Goal: Transaction & Acquisition: Obtain resource

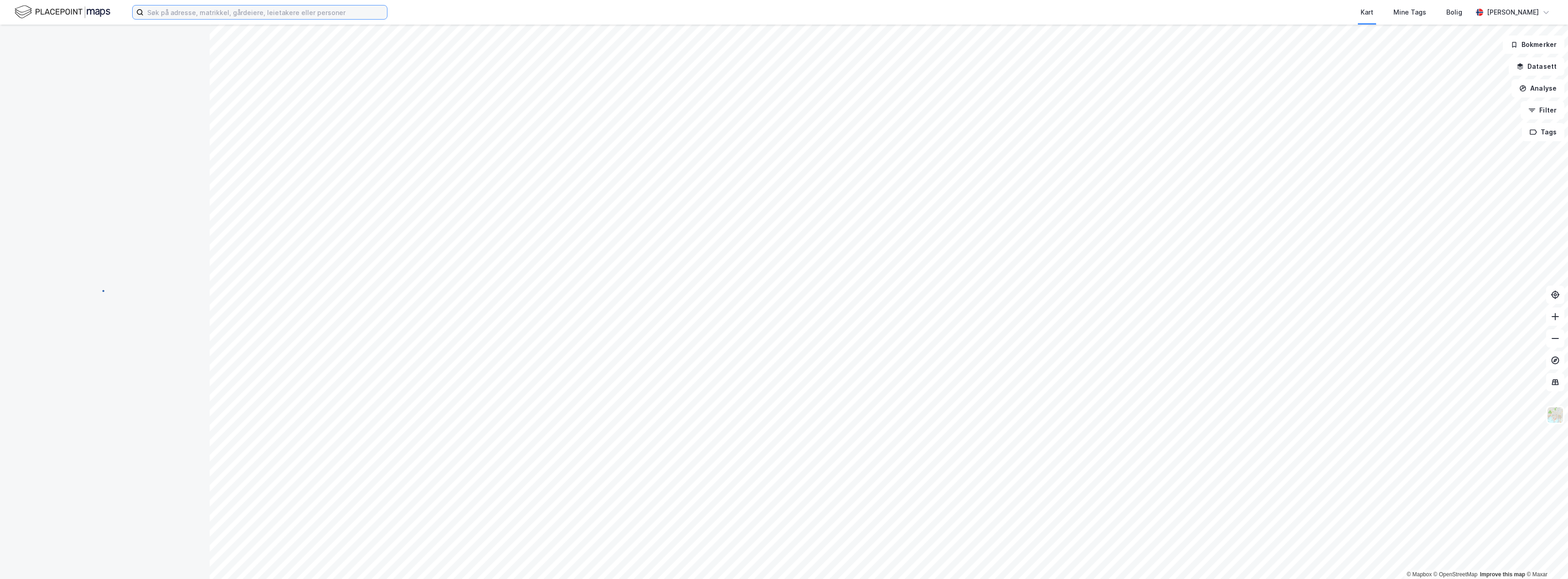
click at [214, 12] on input at bounding box center [265, 12] width 243 height 13
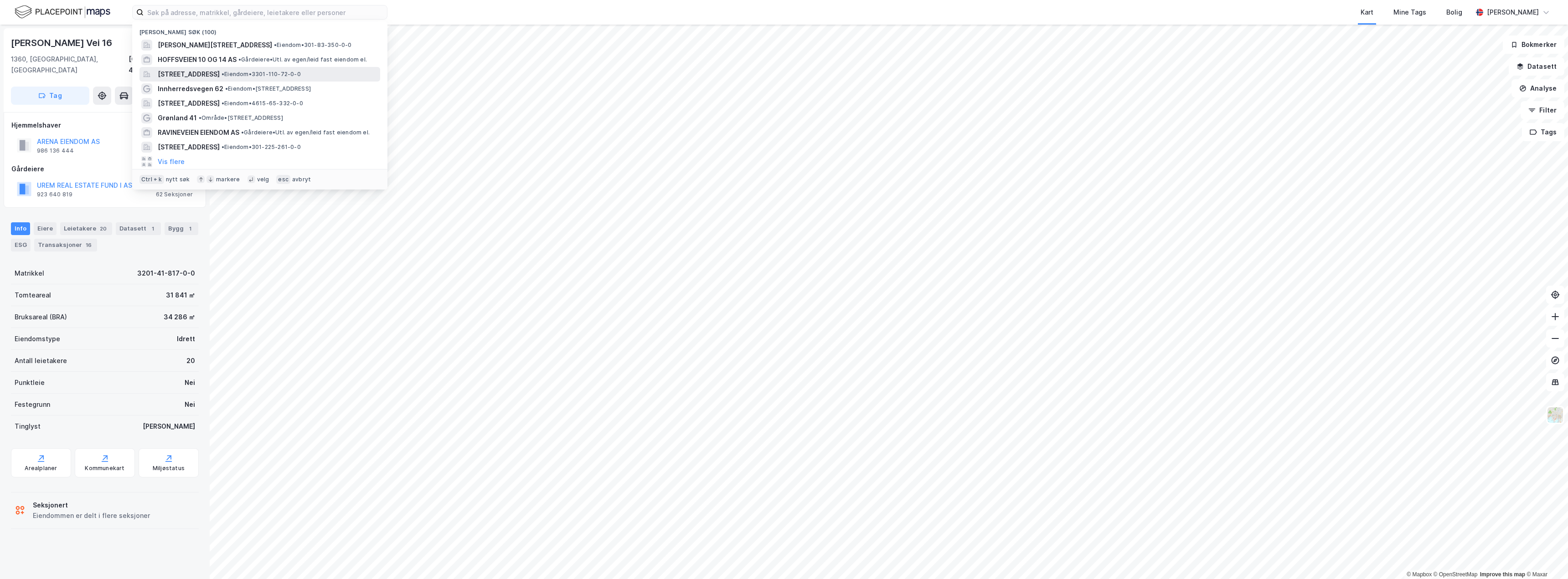
click at [202, 70] on span "[STREET_ADDRESS]" at bounding box center [189, 74] width 62 height 11
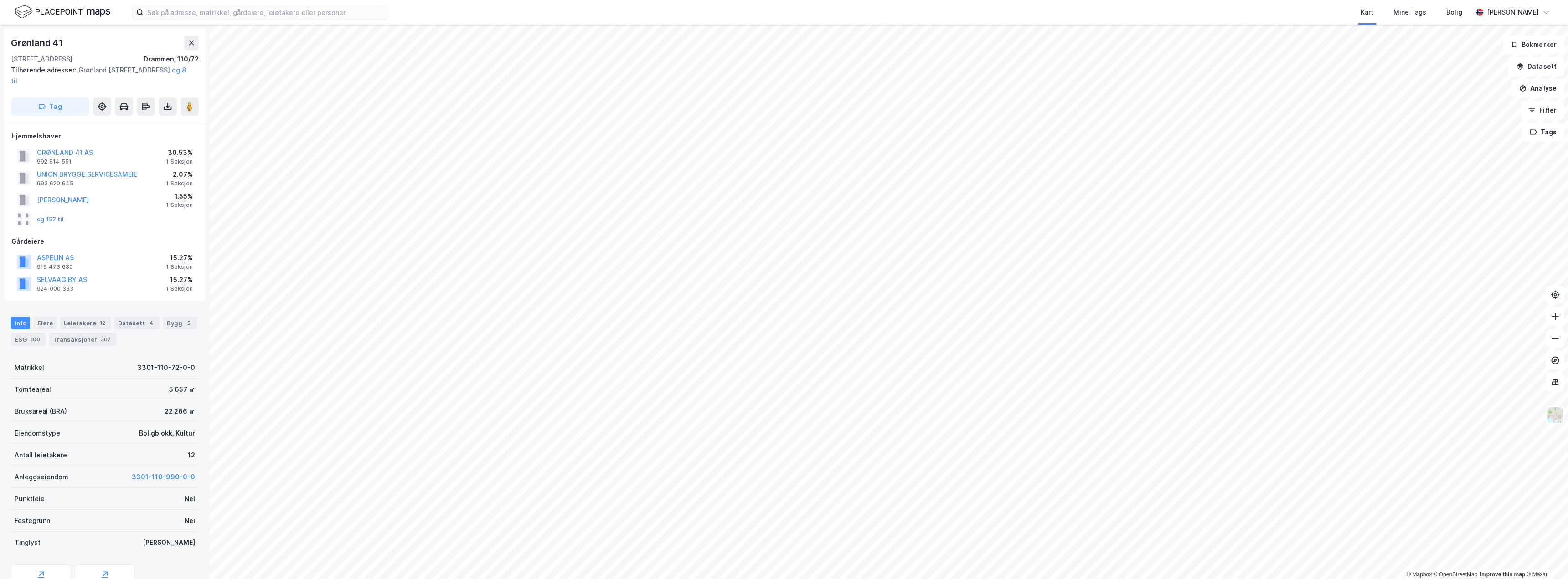
click at [44, 223] on div "og 157 til" at bounding box center [40, 220] width 46 height 15
click at [0, 0] on button "og 157 til" at bounding box center [0, 0] width 0 height 0
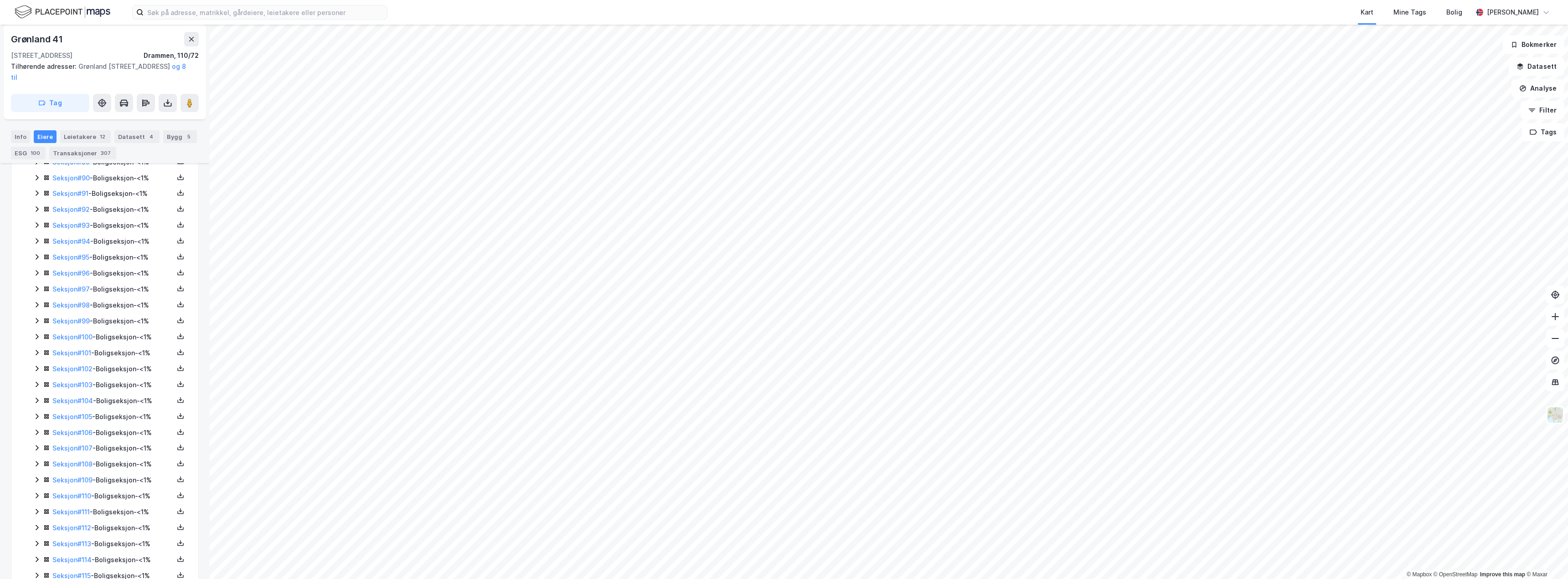
scroll to position [1728, 0]
click at [77, 518] on link "Seksjon # 117" at bounding box center [72, 518] width 39 height 8
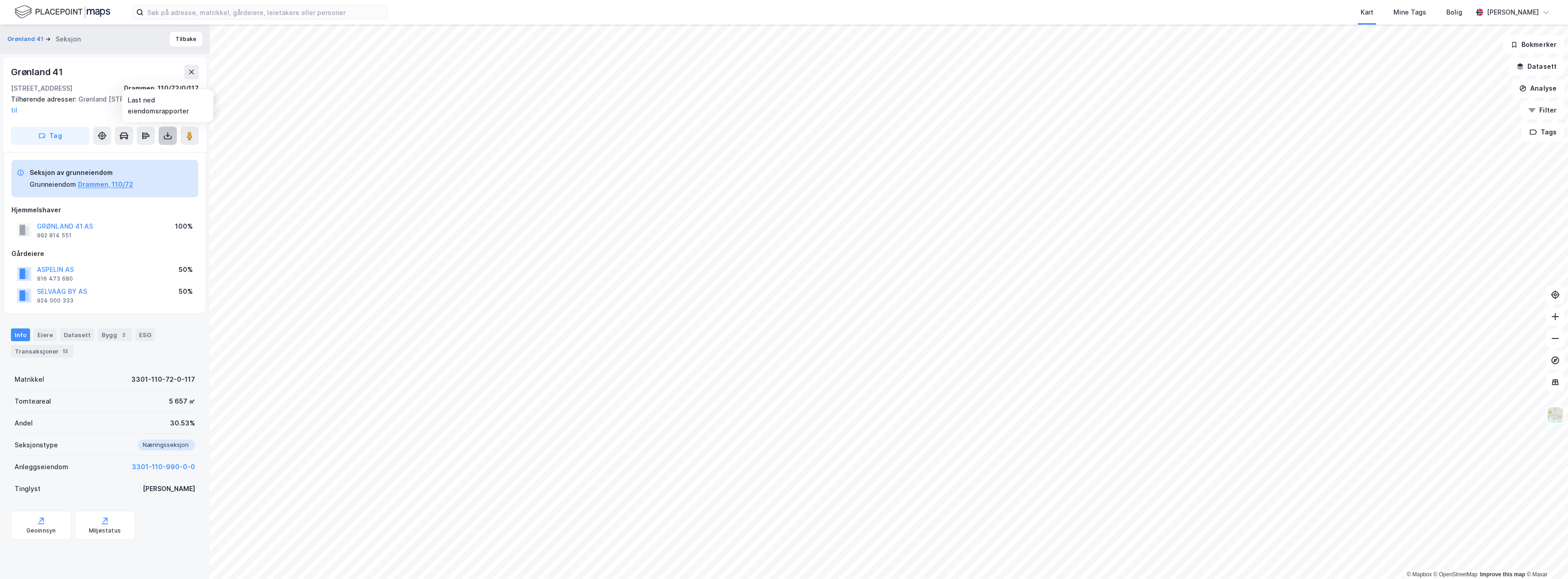
click at [166, 137] on icon at bounding box center [167, 136] width 9 height 9
click at [108, 153] on div "Last ned grunnbok" at bounding box center [122, 154] width 53 height 7
